Goal: Check status: Check status

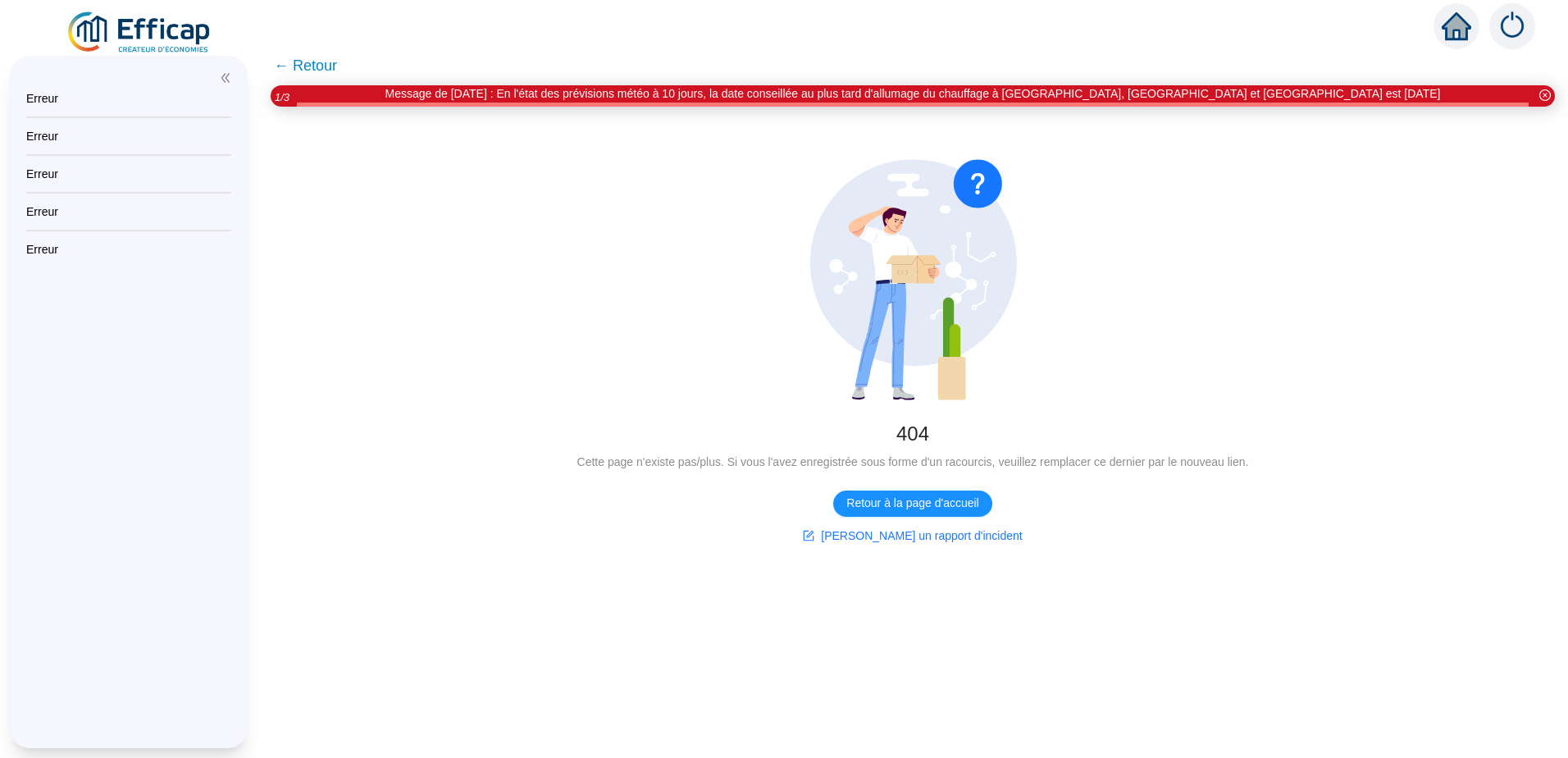
click at [293, 71] on span "← Retour" at bounding box center [305, 65] width 63 height 23
click at [320, 66] on span "← Retour" at bounding box center [305, 65] width 63 height 23
click at [1448, 33] on icon "home" at bounding box center [1456, 26] width 30 height 23
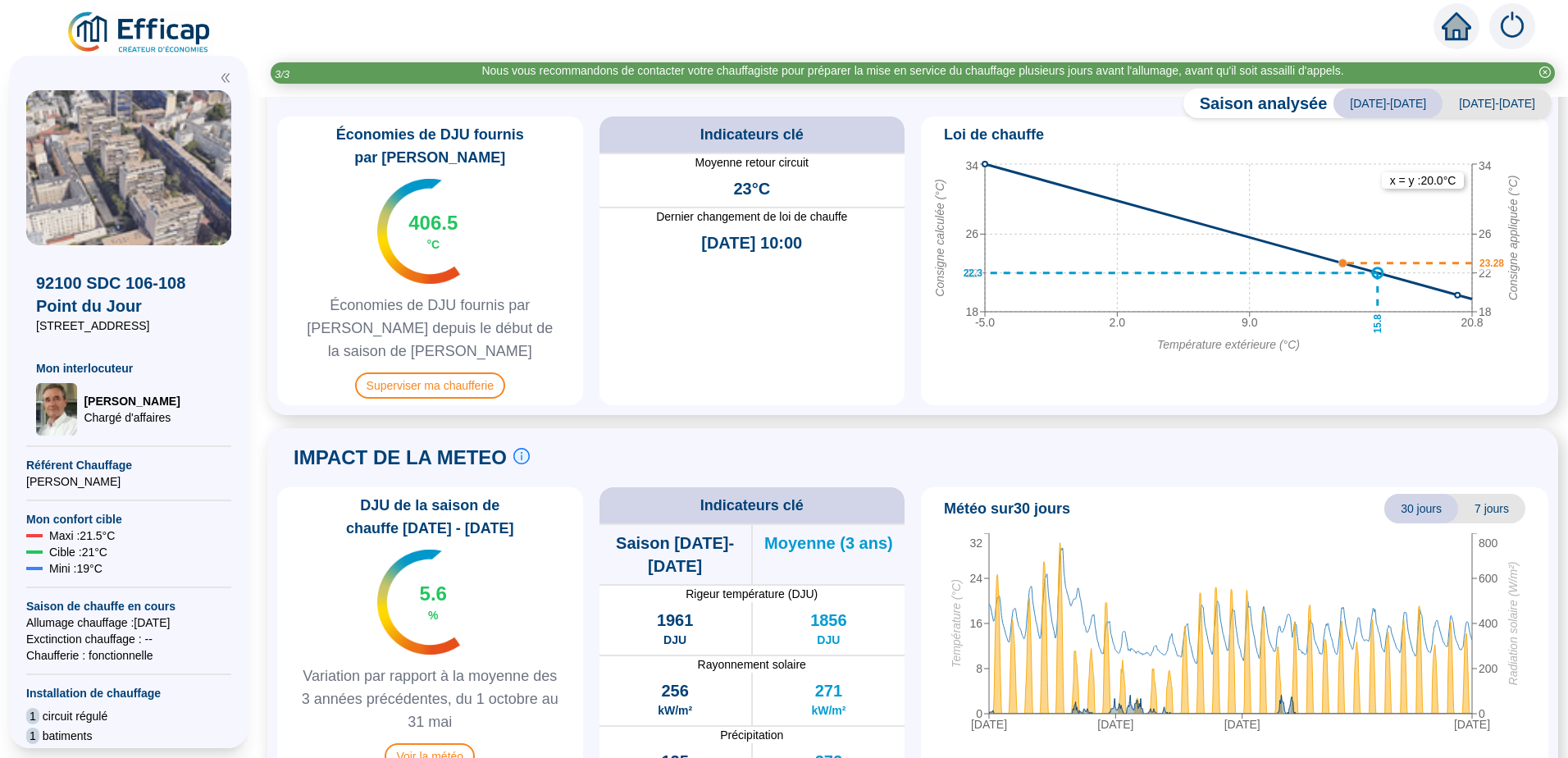
scroll to position [820, 0]
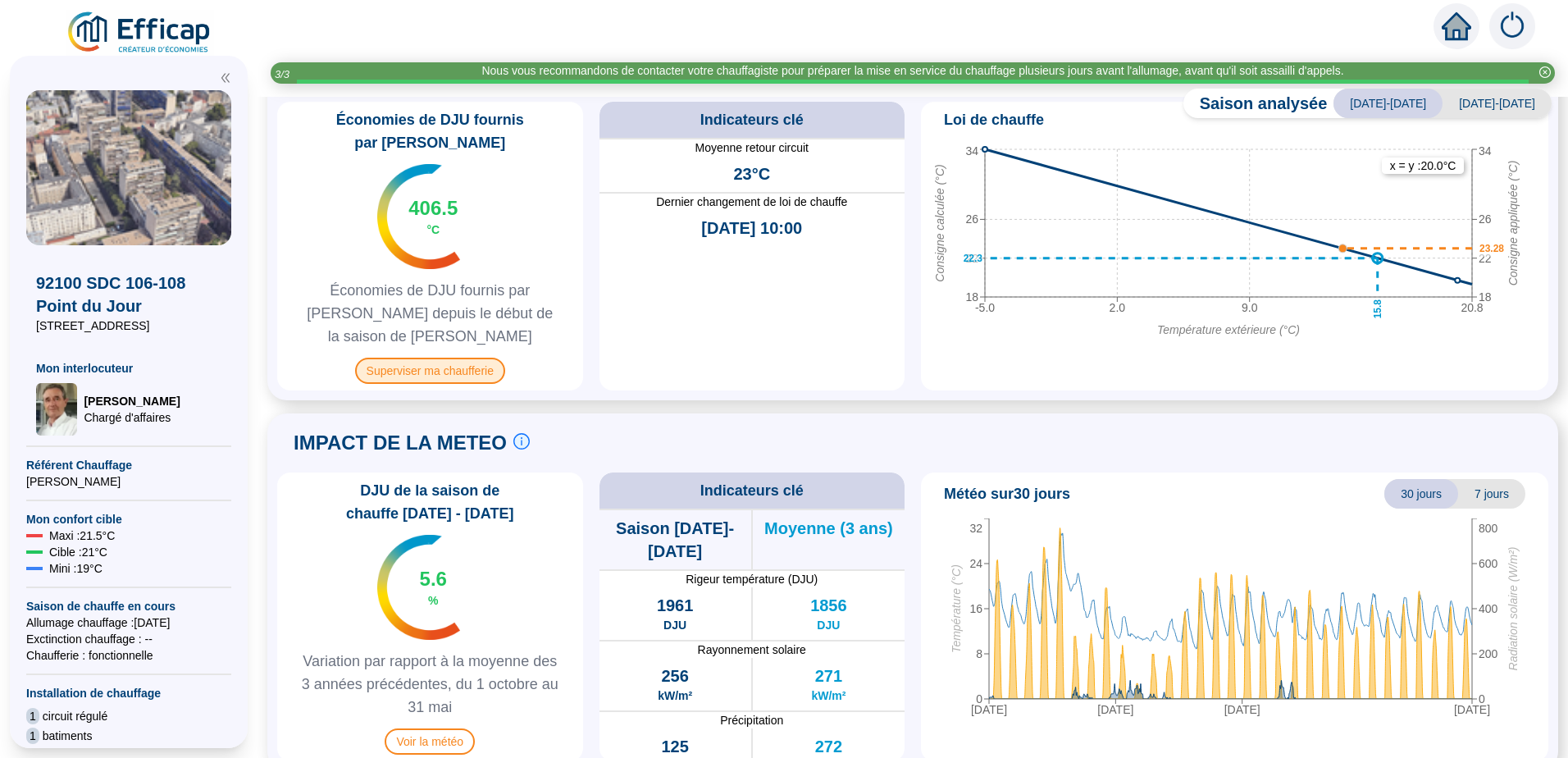
click at [441, 357] on span "Superviser ma chaufferie" at bounding box center [430, 370] width 150 height 26
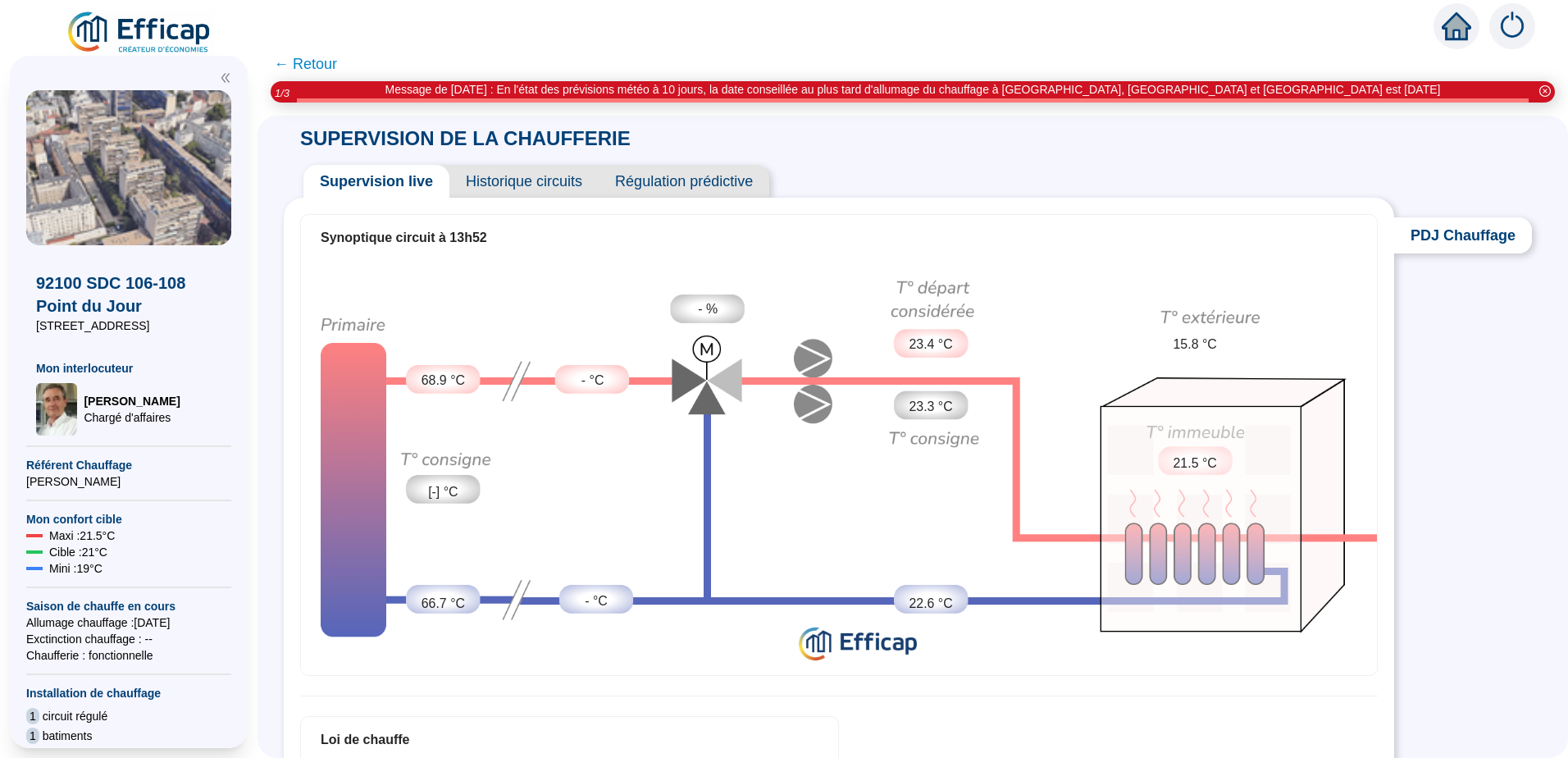
click at [533, 183] on span "Historique circuits" at bounding box center [525, 181] width 150 height 33
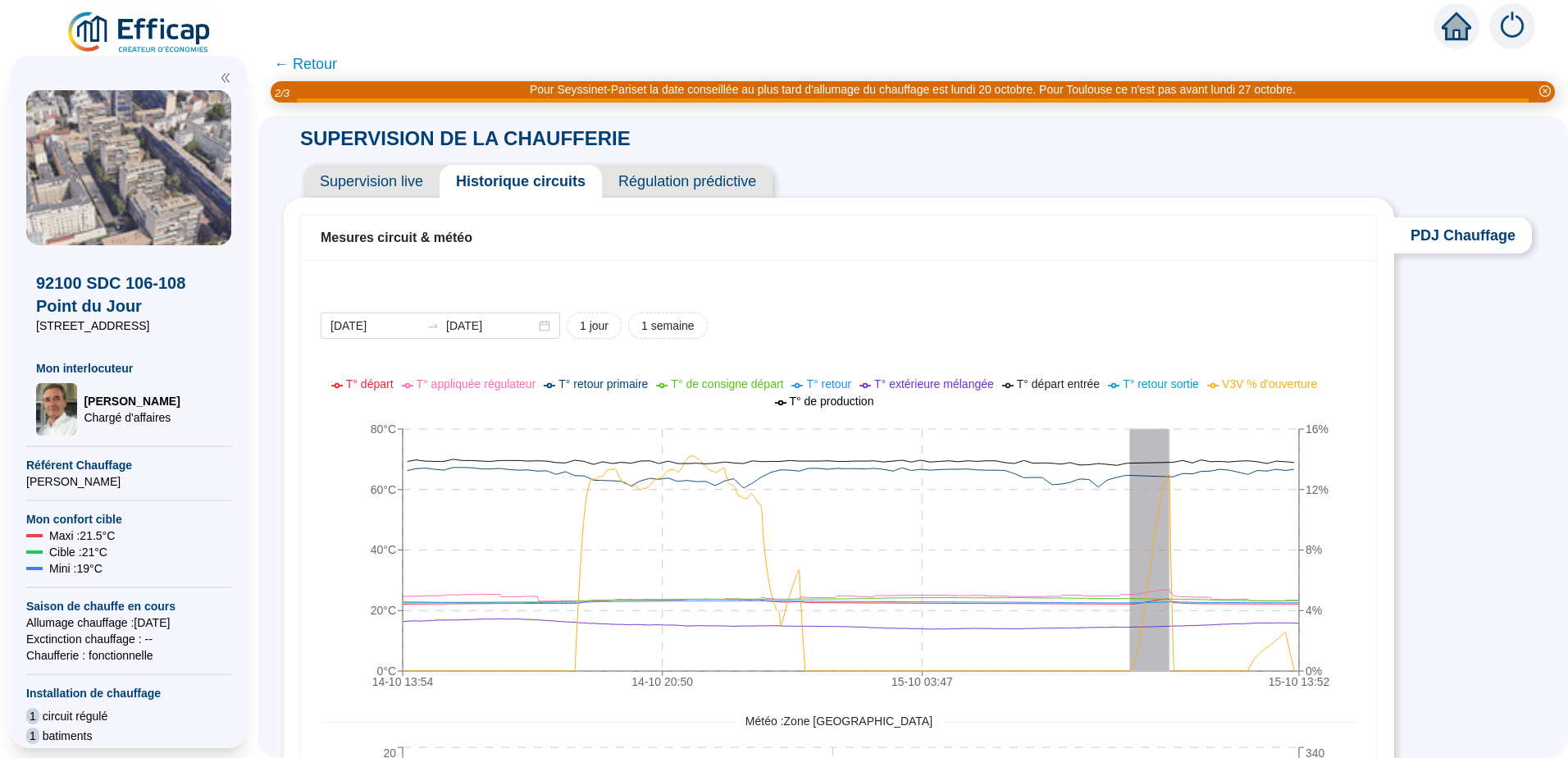
click at [1507, 28] on img at bounding box center [1512, 26] width 46 height 46
